Goal: Feedback & Contribution: Leave review/rating

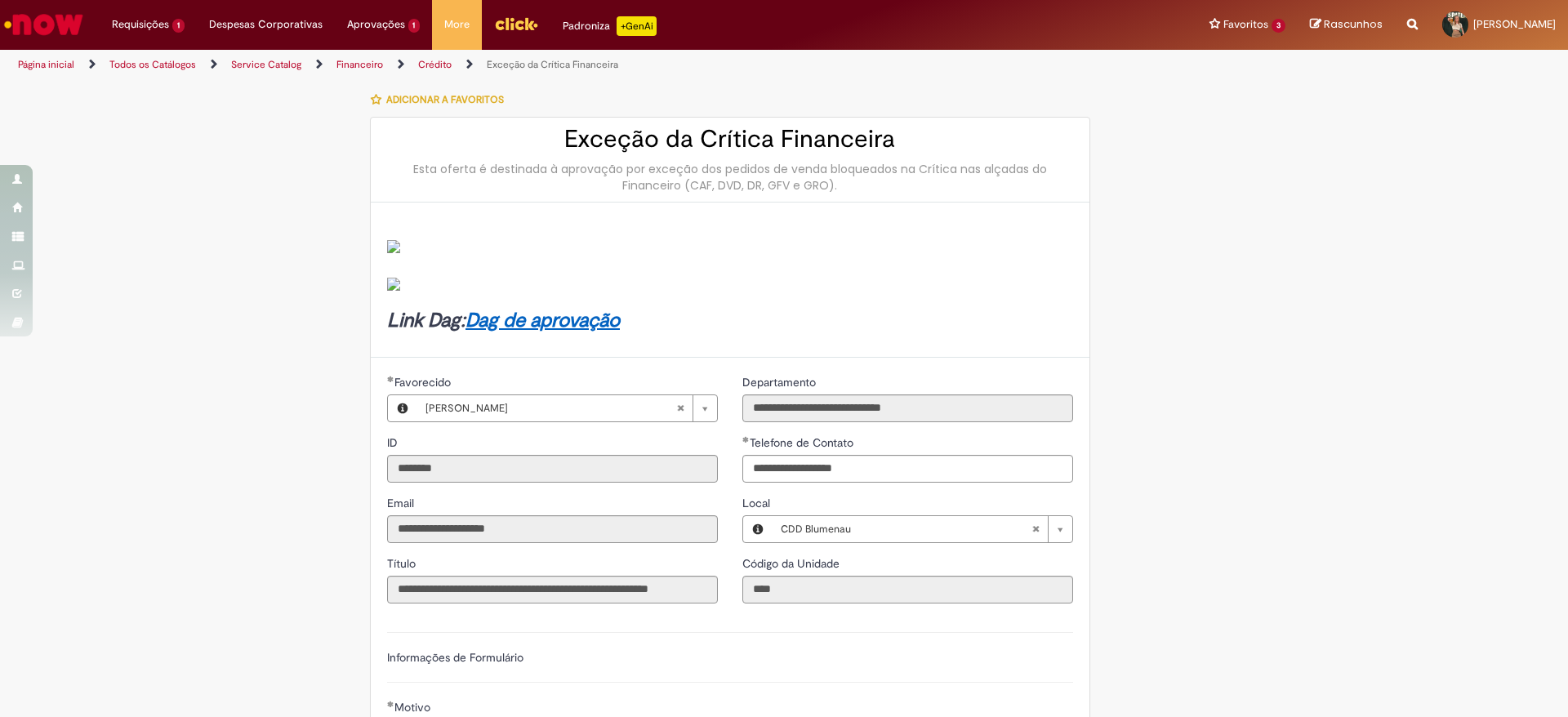
select select "**********"
select select "***"
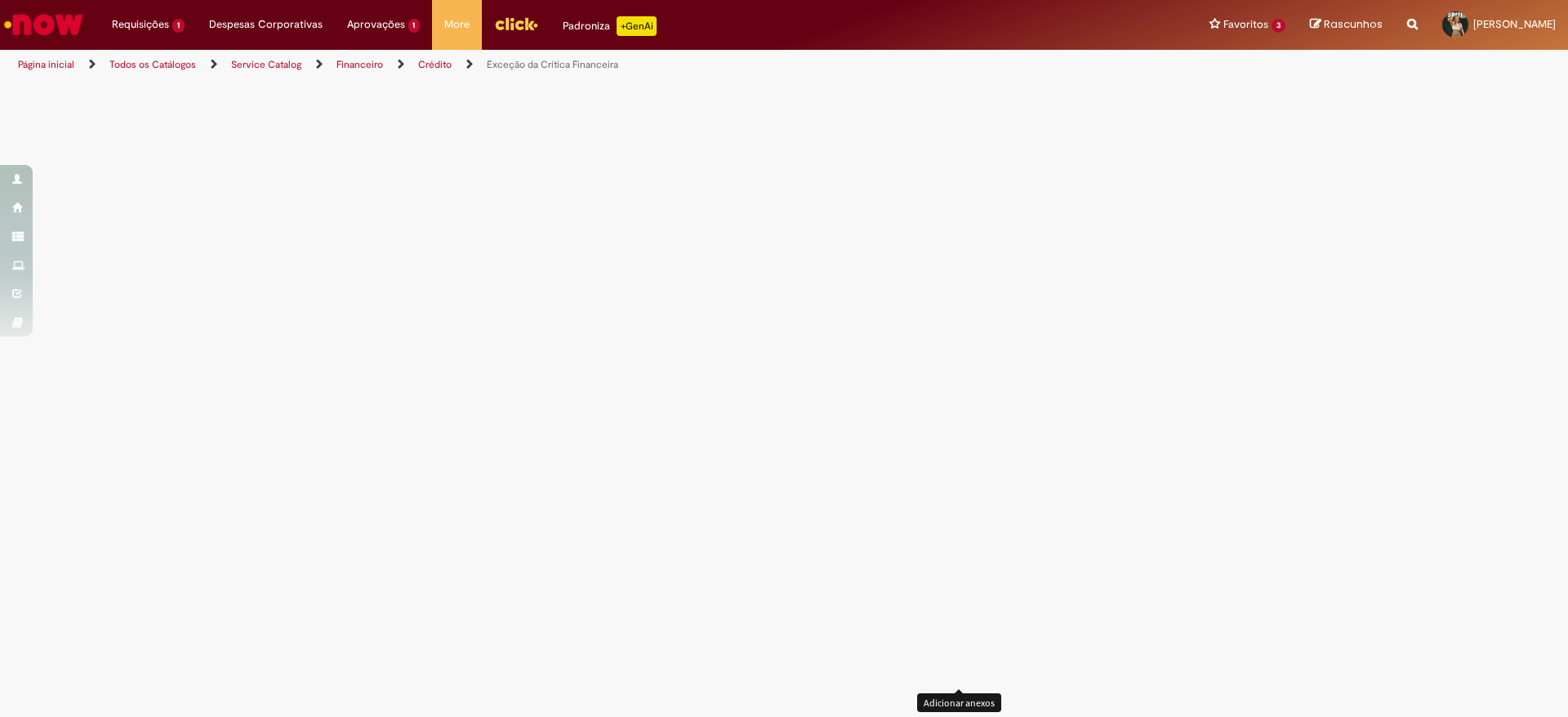
click at [0, 0] on input "Adicionar anexos" at bounding box center [0, 0] width 0 height 0
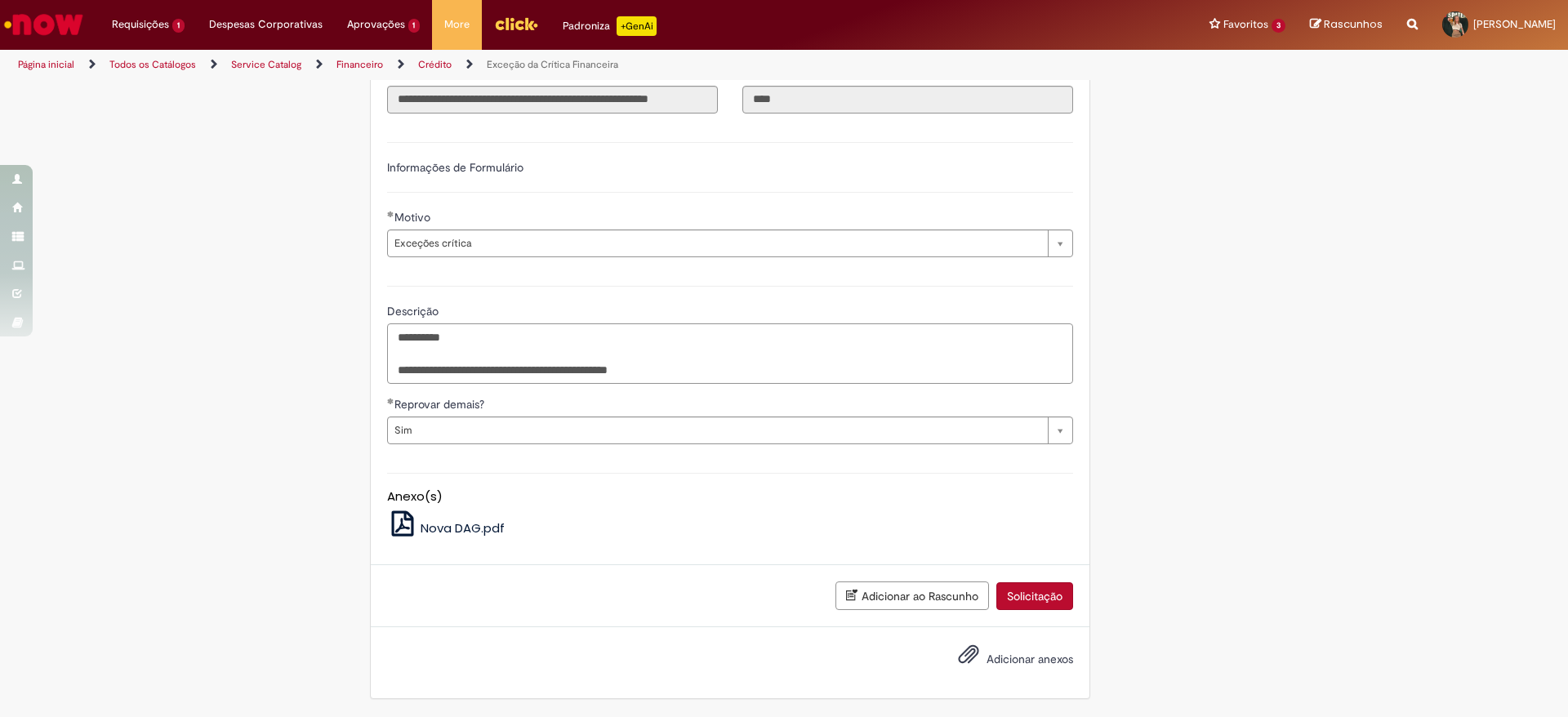
click at [709, 363] on textarea "**********" at bounding box center [730, 354] width 686 height 60
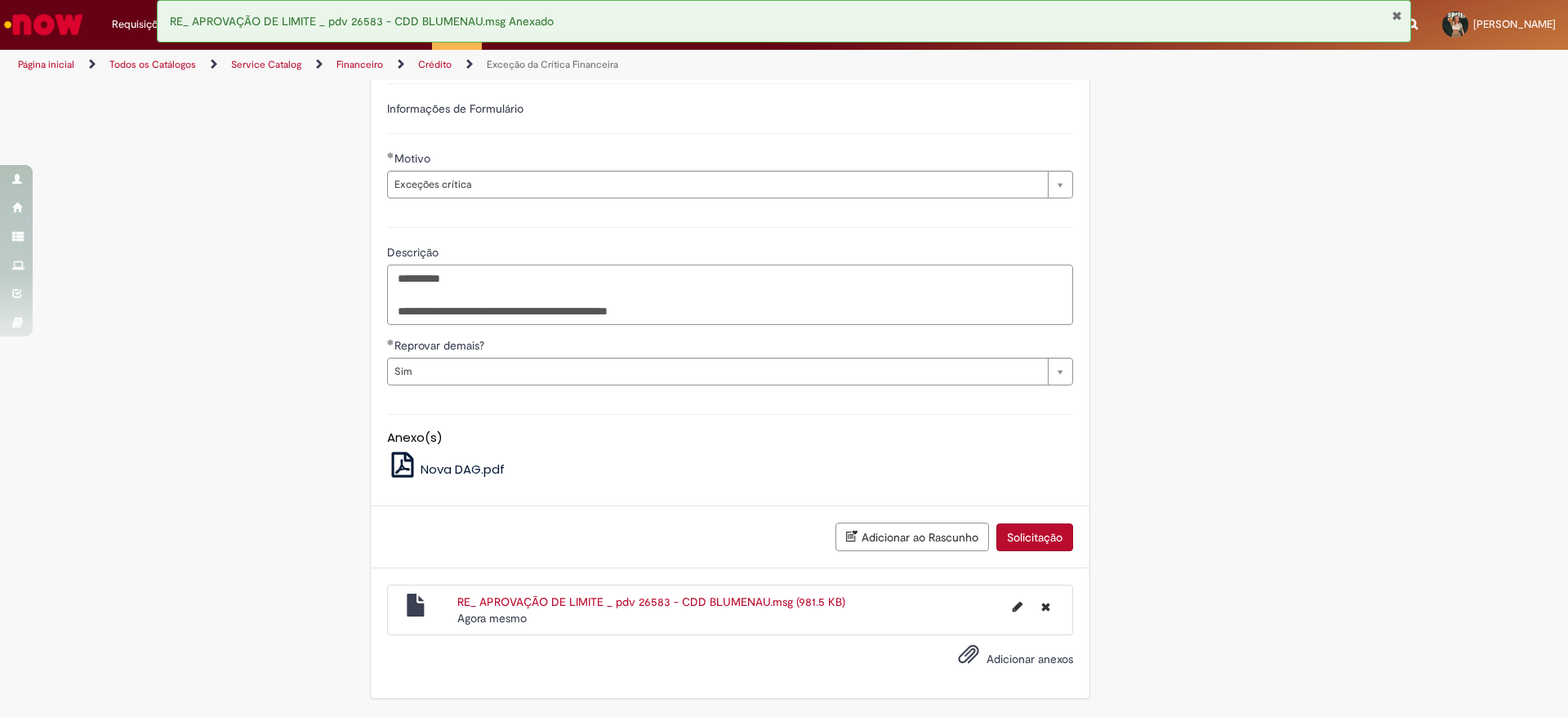
drag, startPoint x: 691, startPoint y: 371, endPoint x: 594, endPoint y: 368, distance: 97.0
click at [594, 325] on textarea "**********" at bounding box center [730, 294] width 686 height 60
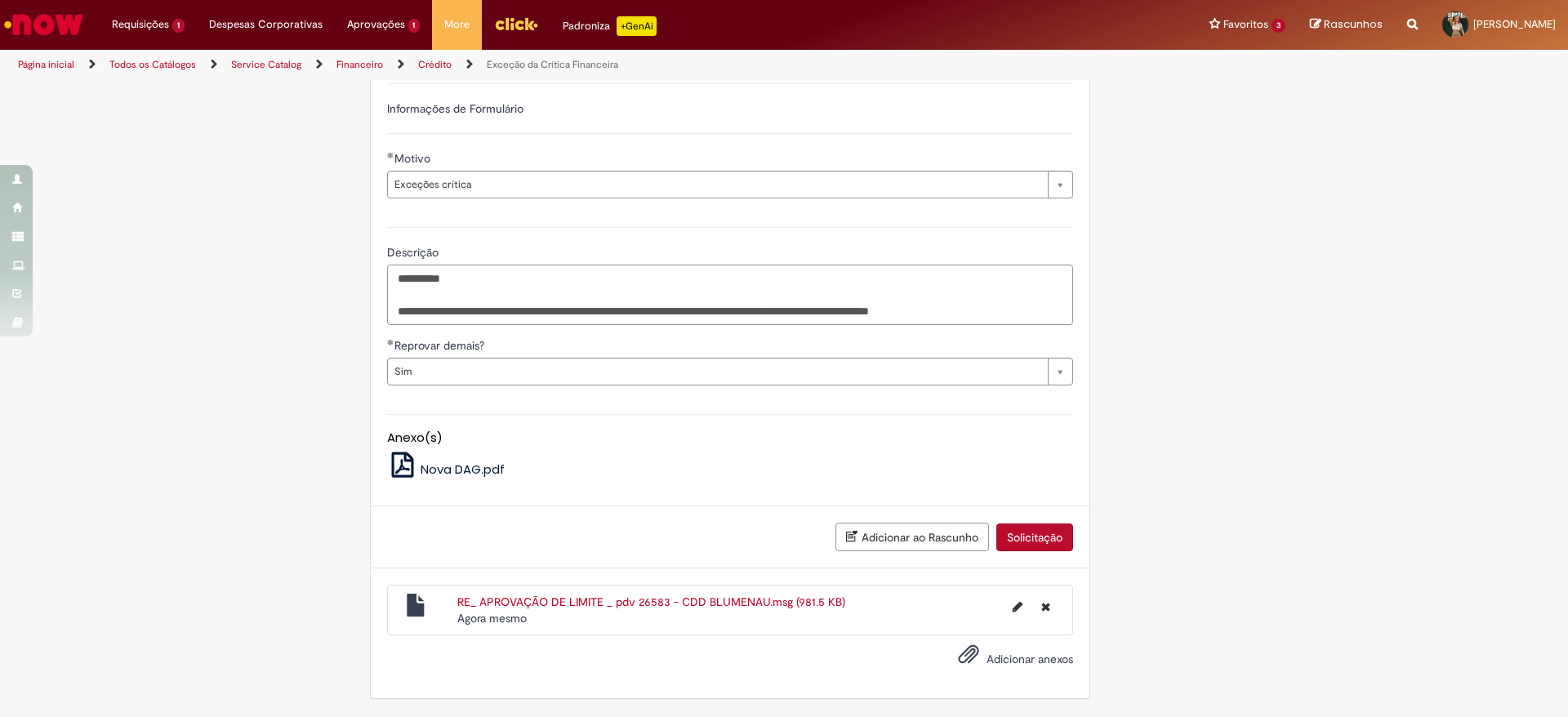
paste textarea "*********"
type textarea "**********"
click at [1035, 535] on button "Solicitação" at bounding box center [1034, 537] width 77 height 28
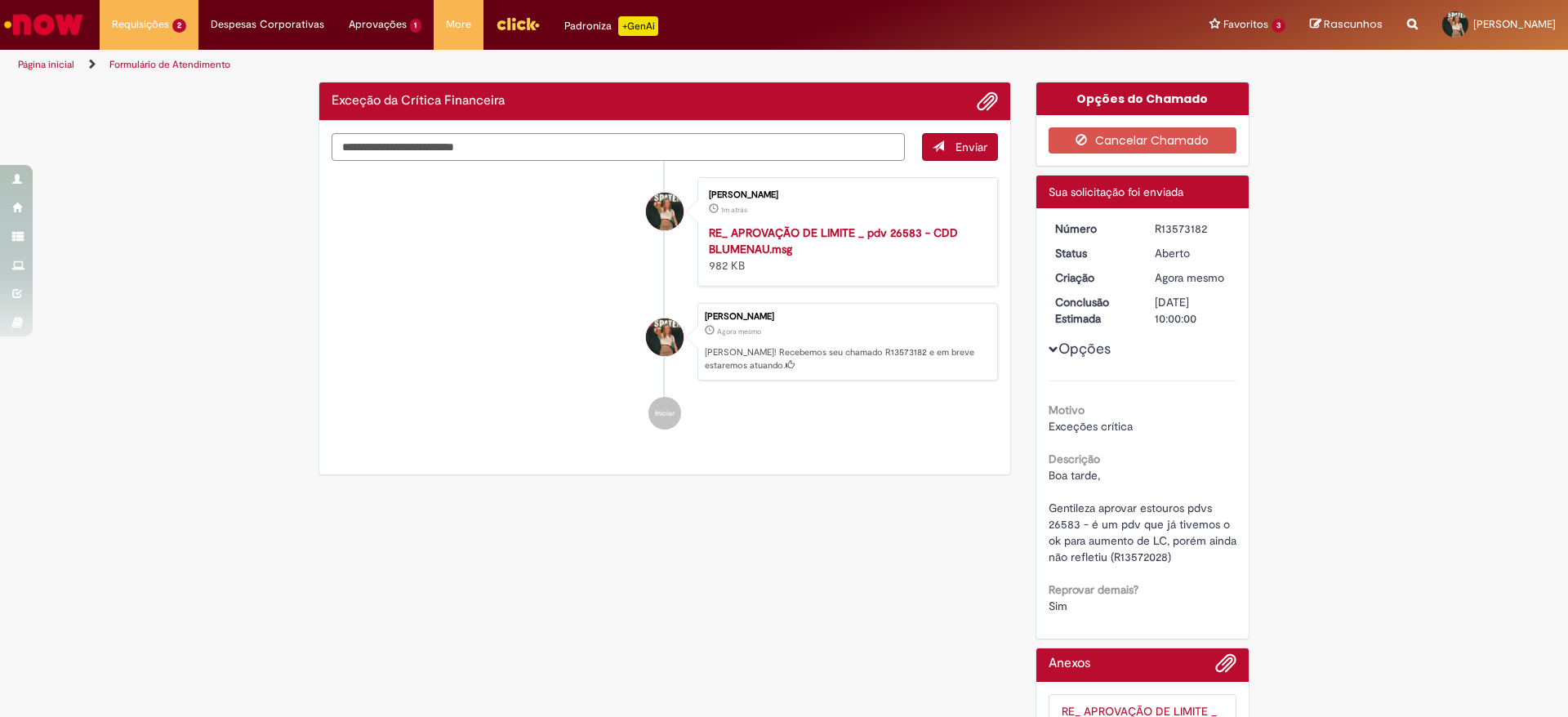
drag, startPoint x: 1201, startPoint y: 230, endPoint x: 1132, endPoint y: 230, distance: 69.0
click at [1132, 220] on dl "Número R13573182 Status [GEOGRAPHIC_DATA] Criação Agora mesmo Agora mesmo Concl…" at bounding box center [1143, 220] width 201 height 0
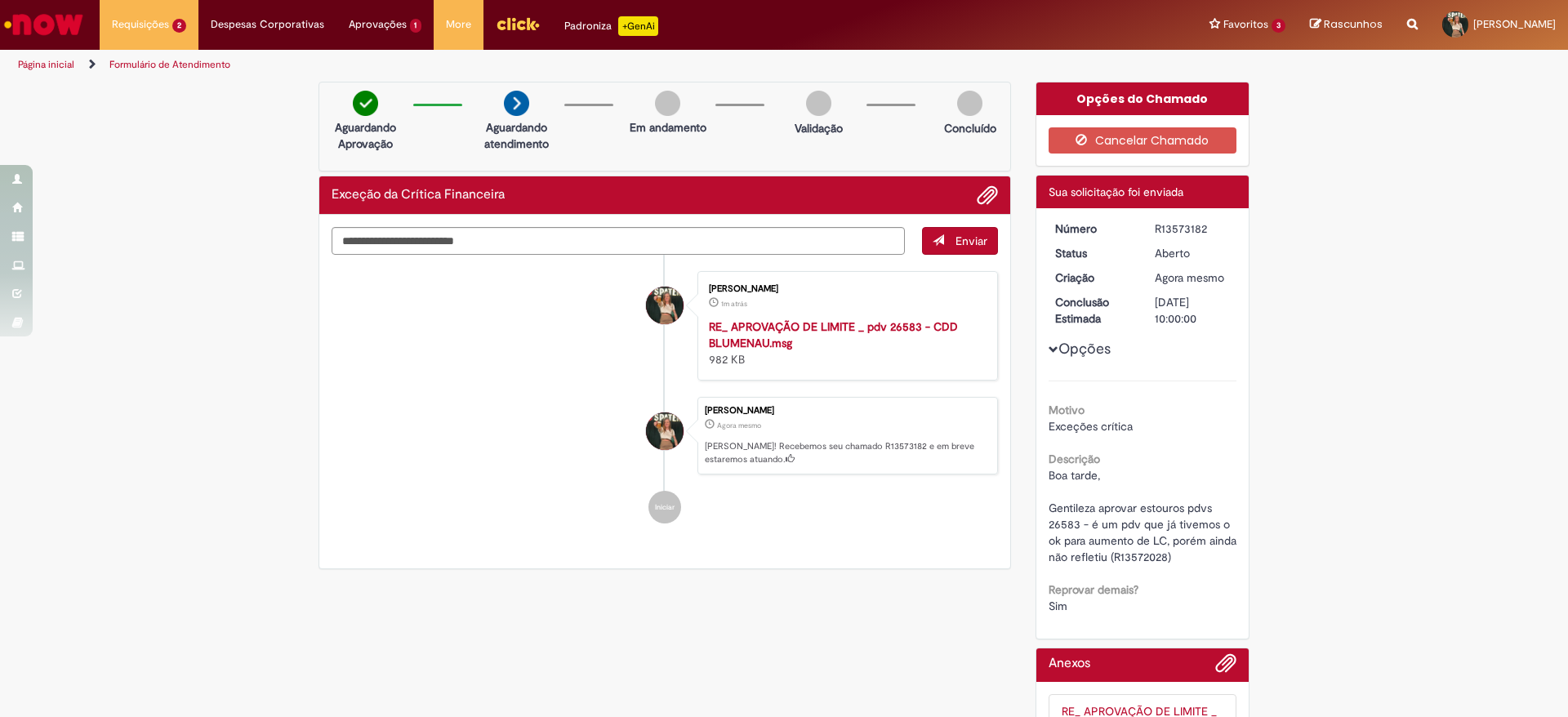
copy dl "Número R13573182"
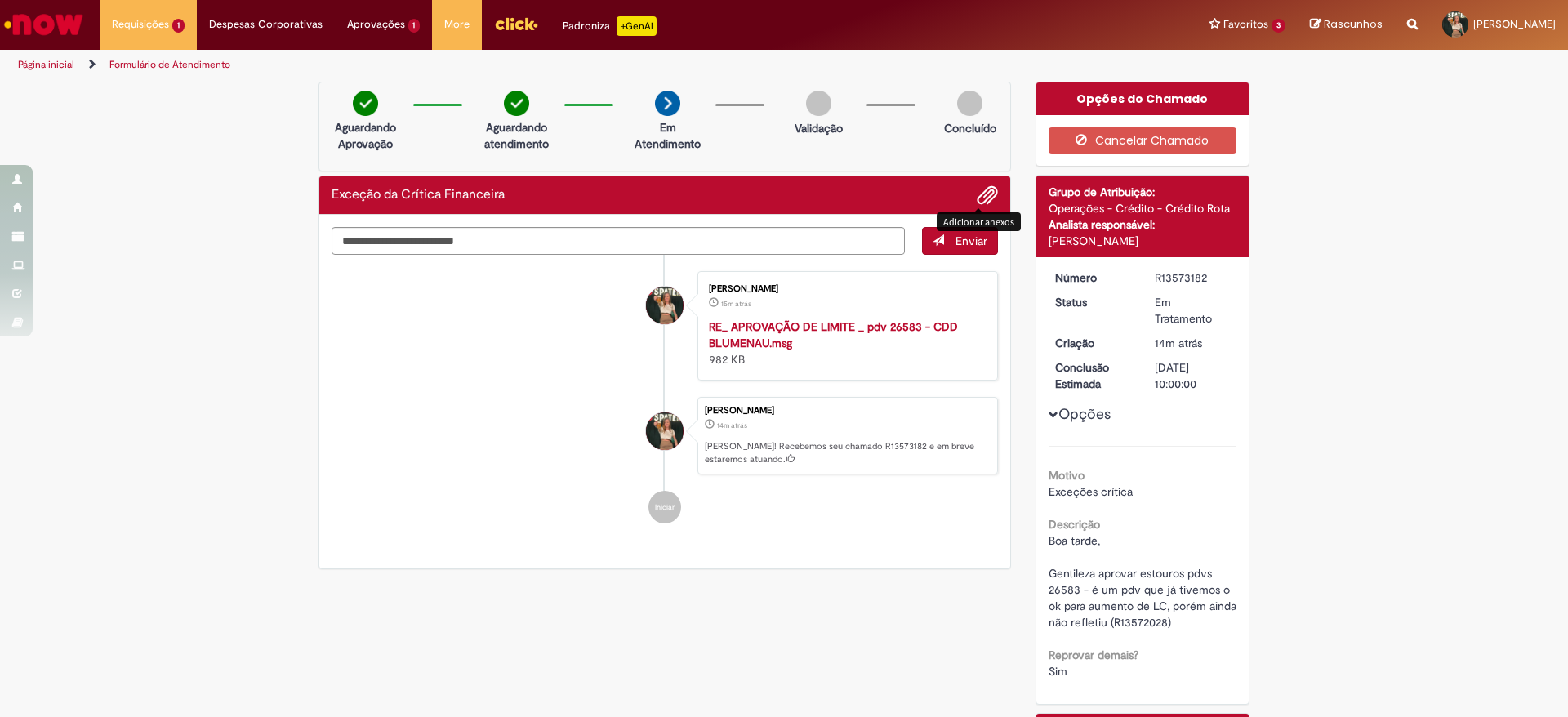
click at [977, 195] on span "Adicionar anexos" at bounding box center [987, 195] width 20 height 20
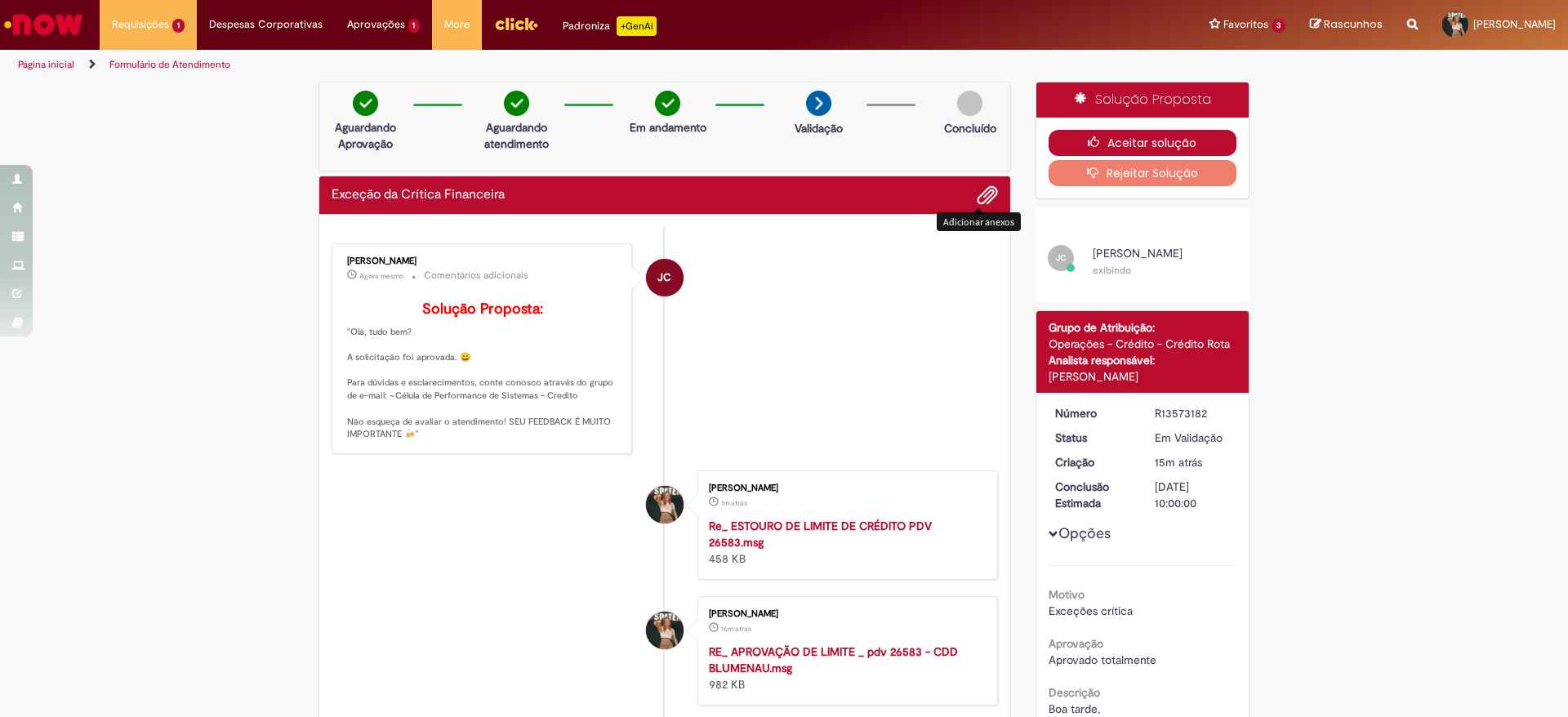
click at [1115, 134] on button "Aceitar solução" at bounding box center [1143, 143] width 189 height 26
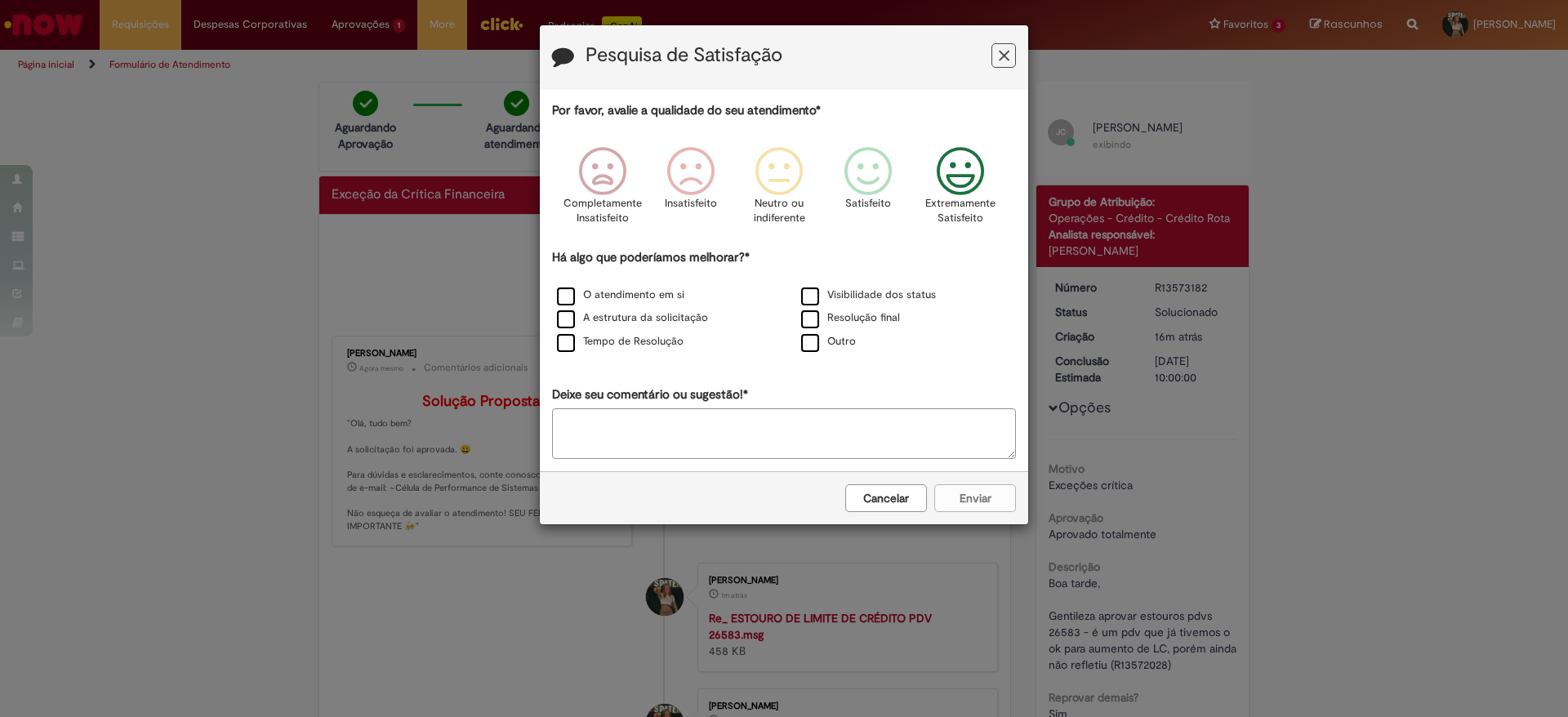
click at [980, 169] on icon "Feedback" at bounding box center [960, 171] width 61 height 49
click at [578, 296] on label "O atendimento em si" at bounding box center [621, 295] width 127 height 15
click at [570, 332] on div "Tempo de Resolução" at bounding box center [662, 343] width 241 height 21
click at [567, 356] on div "Por favor, avalie a qualidade do seu atendimento* Completamente Insatisfeito In…" at bounding box center [784, 281] width 464 height 356
click at [564, 314] on label "A estrutura da solicitação" at bounding box center [632, 318] width 151 height 15
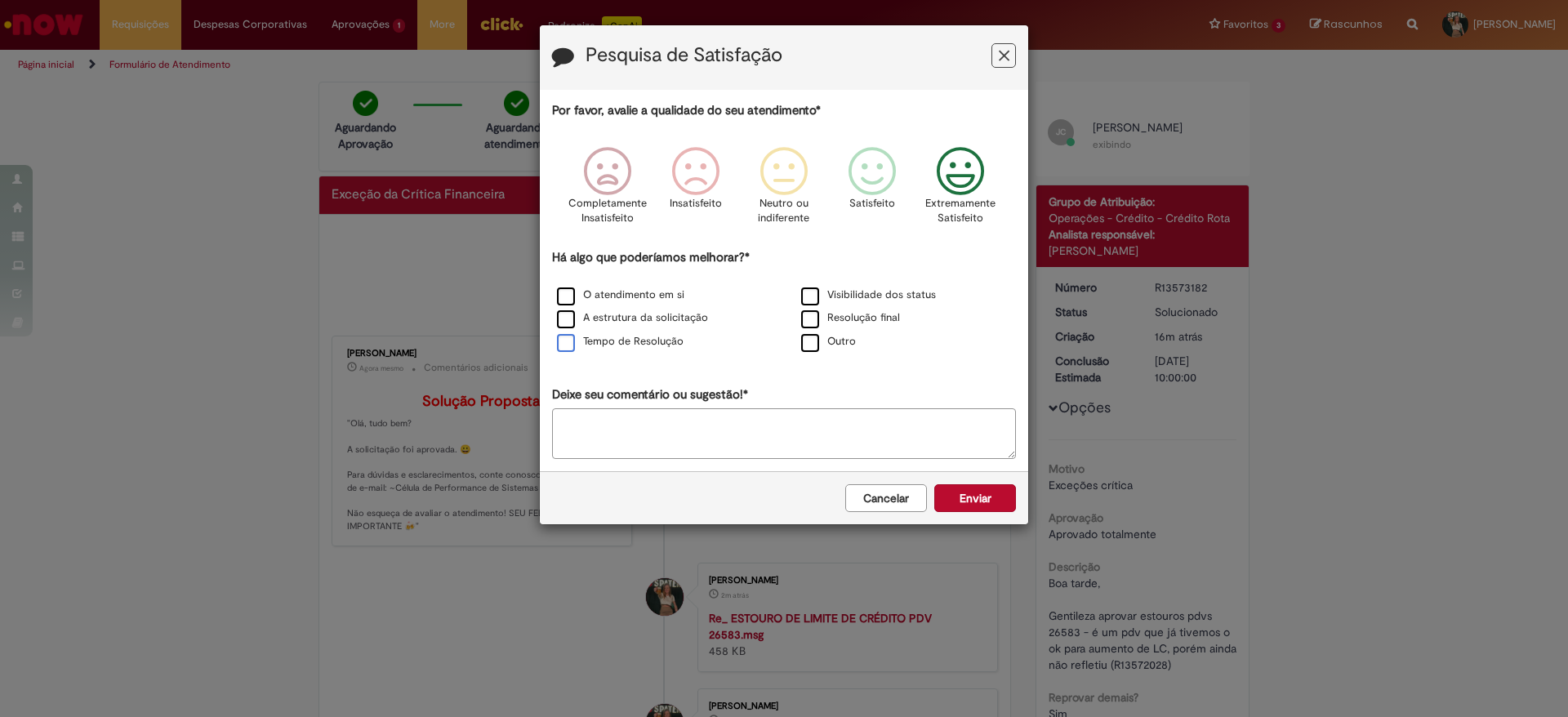
click at [573, 346] on label "Tempo de Resolução" at bounding box center [620, 342] width 127 height 15
click at [986, 493] on button "Enviar" at bounding box center [975, 498] width 82 height 28
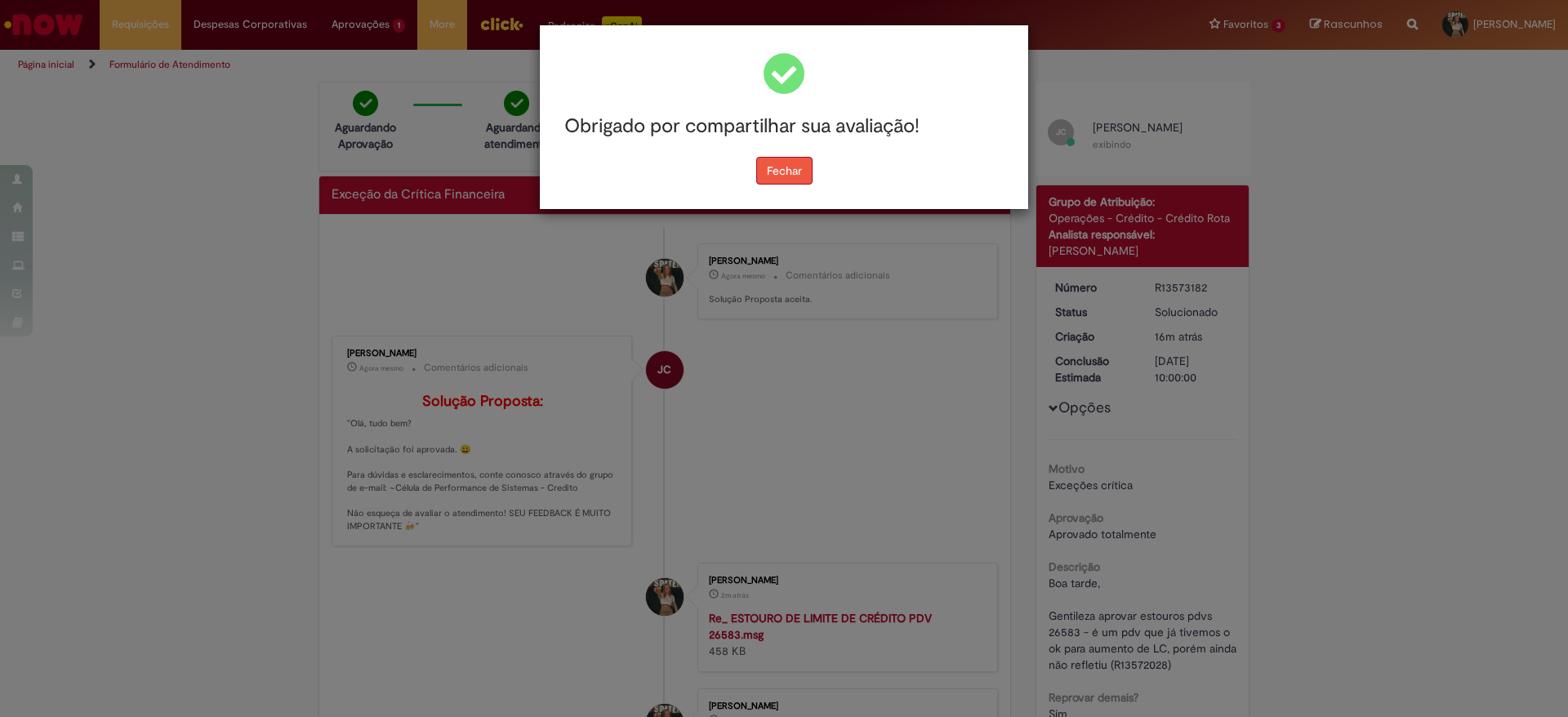
click at [782, 171] on button "Fechar" at bounding box center [784, 170] width 56 height 28
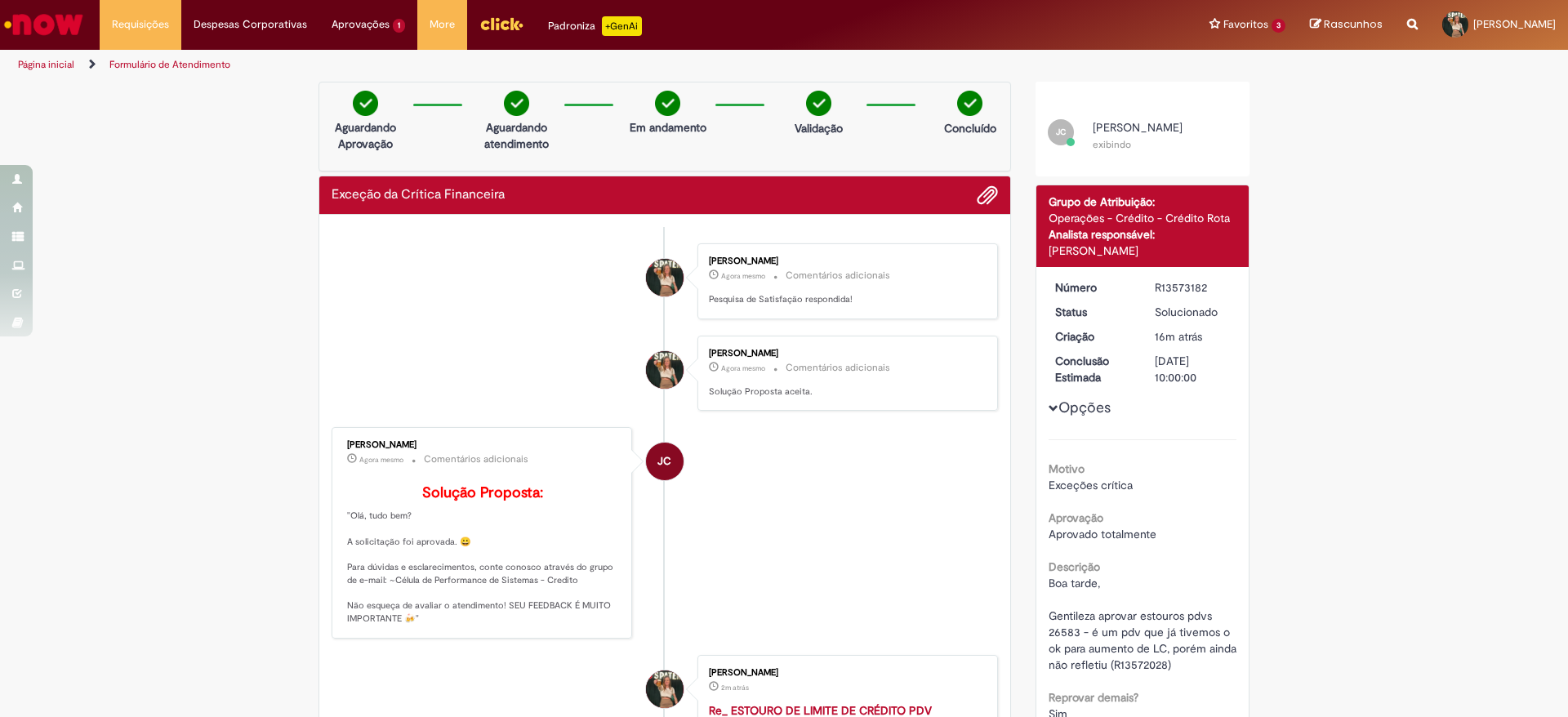
click at [74, 34] on img "Ir para a Homepage" at bounding box center [44, 24] width 84 height 33
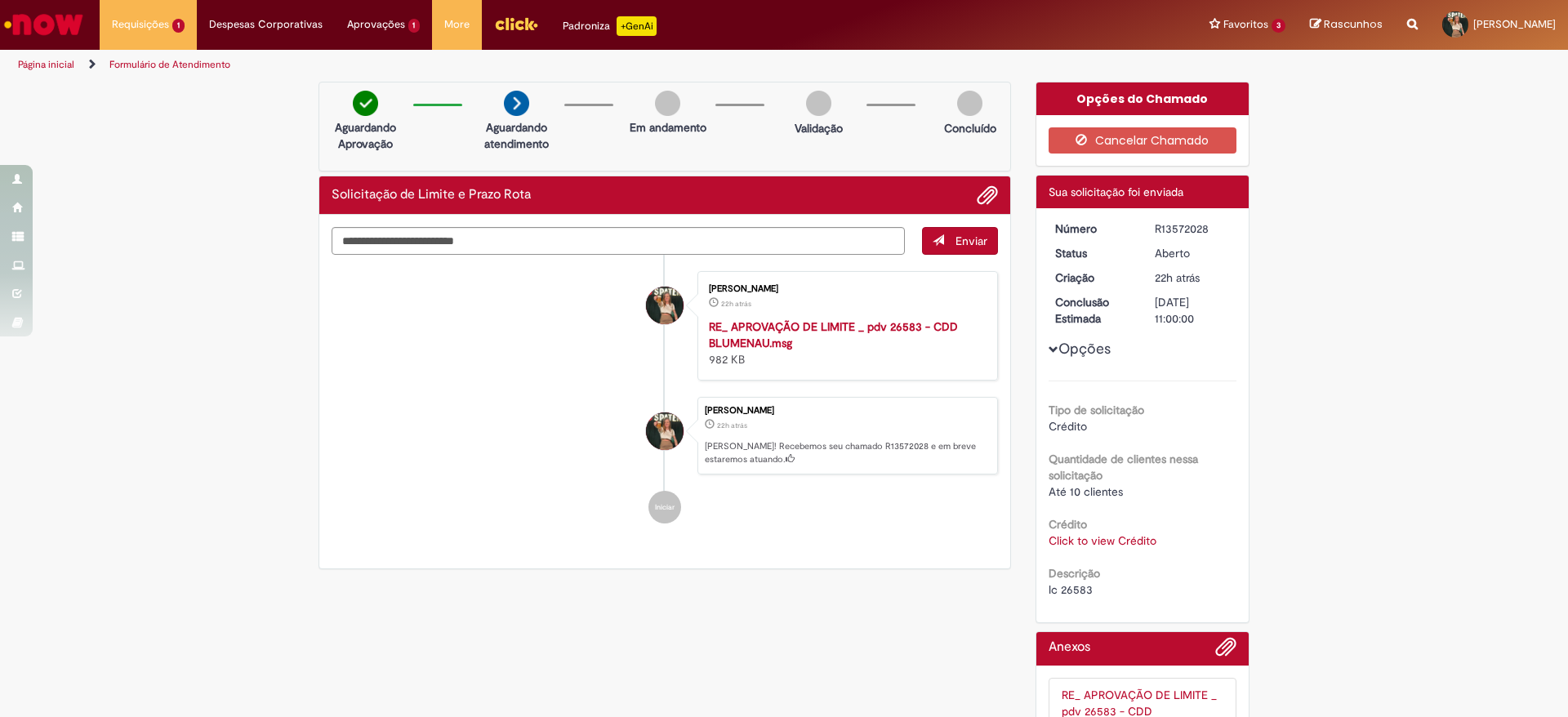
drag, startPoint x: 1199, startPoint y: 232, endPoint x: 1140, endPoint y: 226, distance: 59.3
click at [1143, 226] on dd "R13572028" at bounding box center [1193, 228] width 101 height 16
copy div "R13572028"
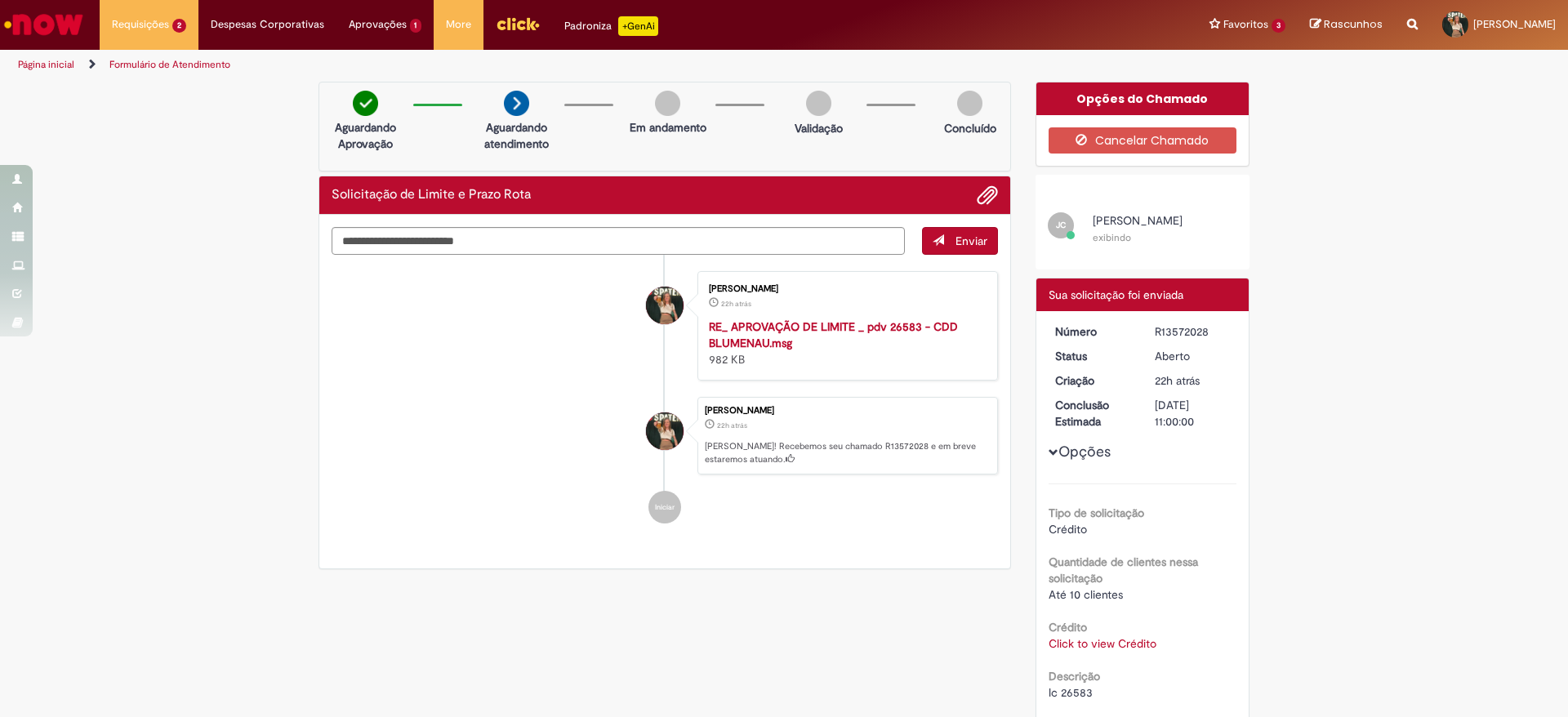
click at [1228, 364] on div "Número R13572028 Status Aberto Criação 22h atrás 22 horas atrás Conclusão Estim…" at bounding box center [1143, 517] width 214 height 414
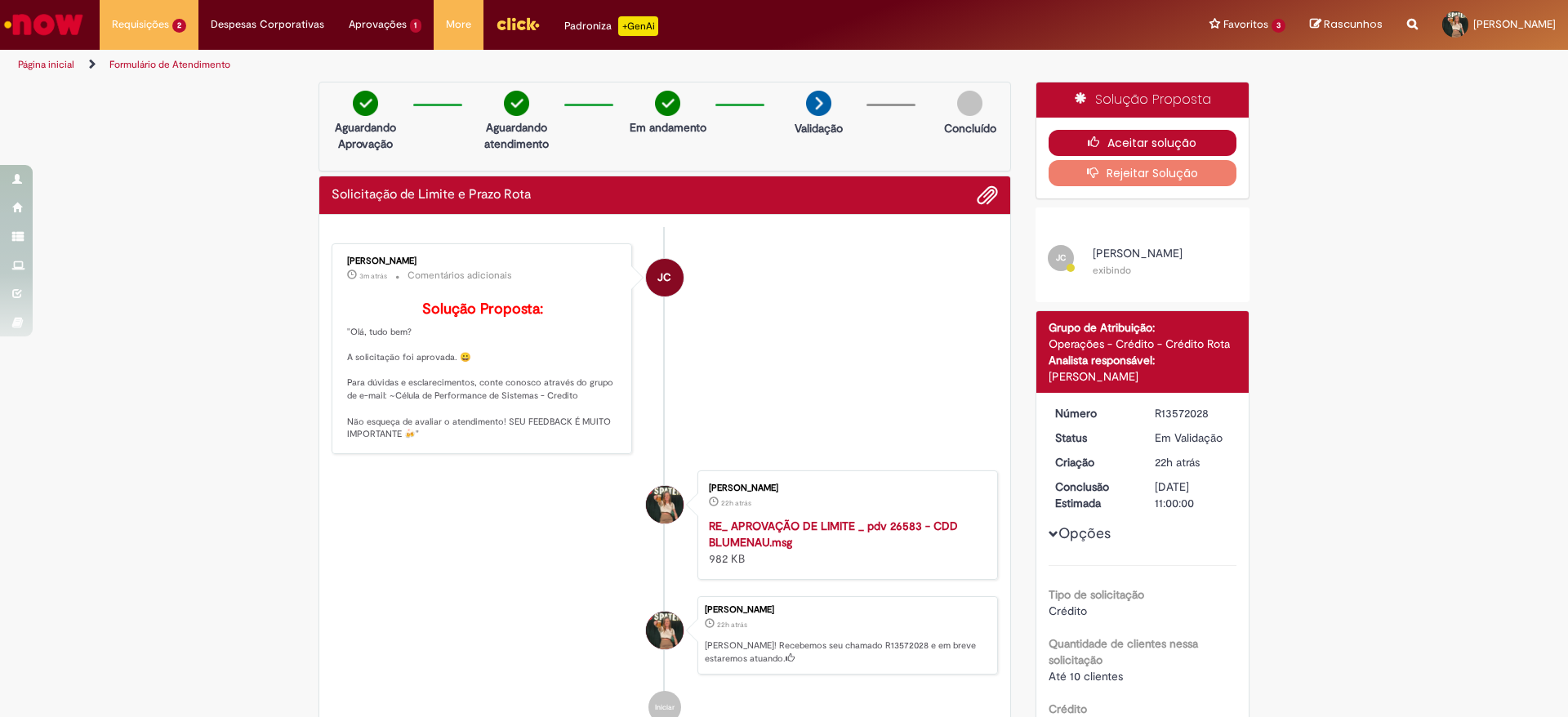
click at [1176, 136] on button "Aceitar solução" at bounding box center [1143, 143] width 189 height 26
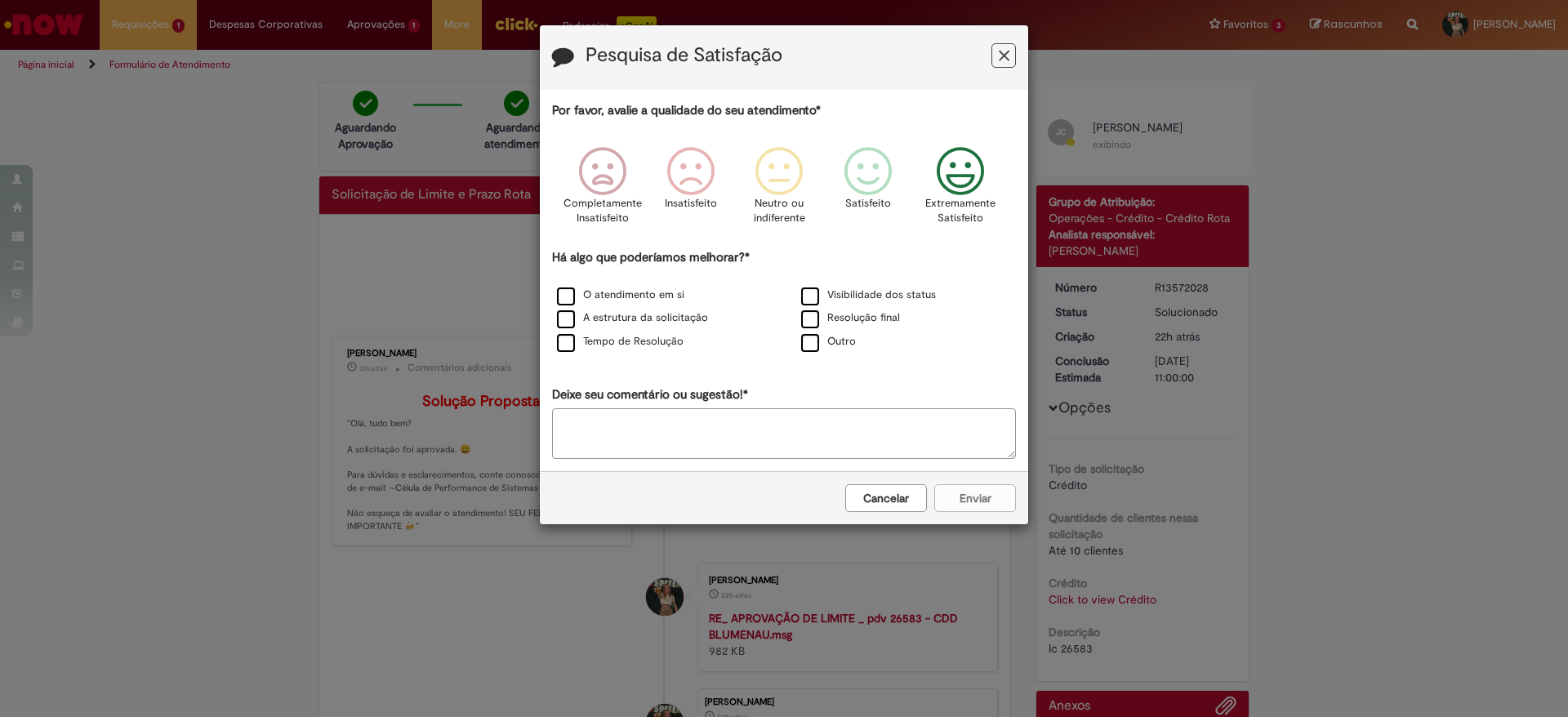
click at [975, 189] on icon "Feedback" at bounding box center [960, 171] width 61 height 49
click at [554, 304] on div "O atendimento em si" at bounding box center [662, 296] width 241 height 21
click at [560, 307] on div "A estrutura da solicitação" at bounding box center [662, 319] width 245 height 24
click at [561, 318] on label "A estrutura da solicitação" at bounding box center [632, 318] width 151 height 15
drag, startPoint x: 561, startPoint y: 291, endPoint x: 568, endPoint y: 331, distance: 40.6
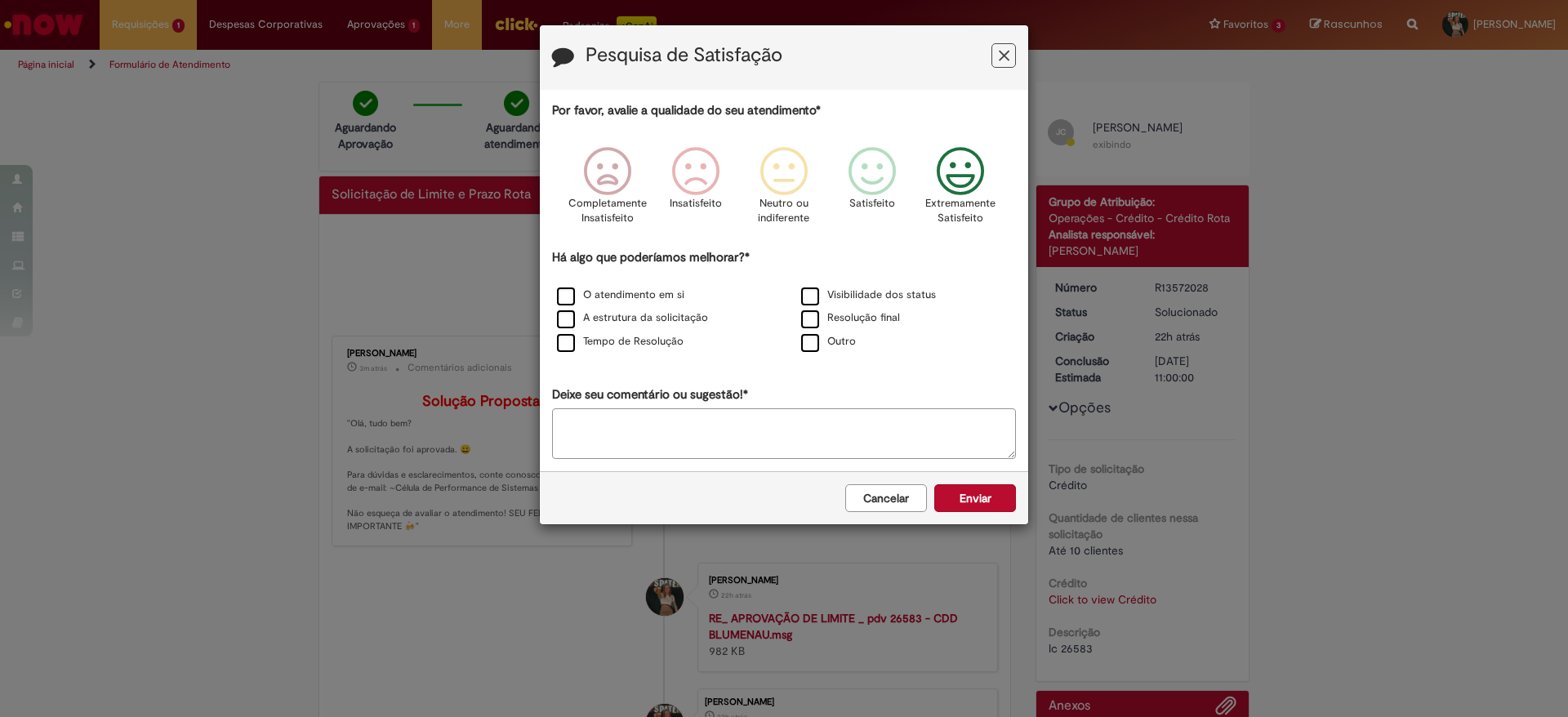
click at [561, 291] on label "O atendimento em si" at bounding box center [621, 295] width 127 height 15
click at [567, 347] on label "Tempo de Resolução" at bounding box center [620, 342] width 127 height 15
click at [979, 502] on button "Enviar" at bounding box center [975, 498] width 82 height 28
